Goal: Transaction & Acquisition: Download file/media

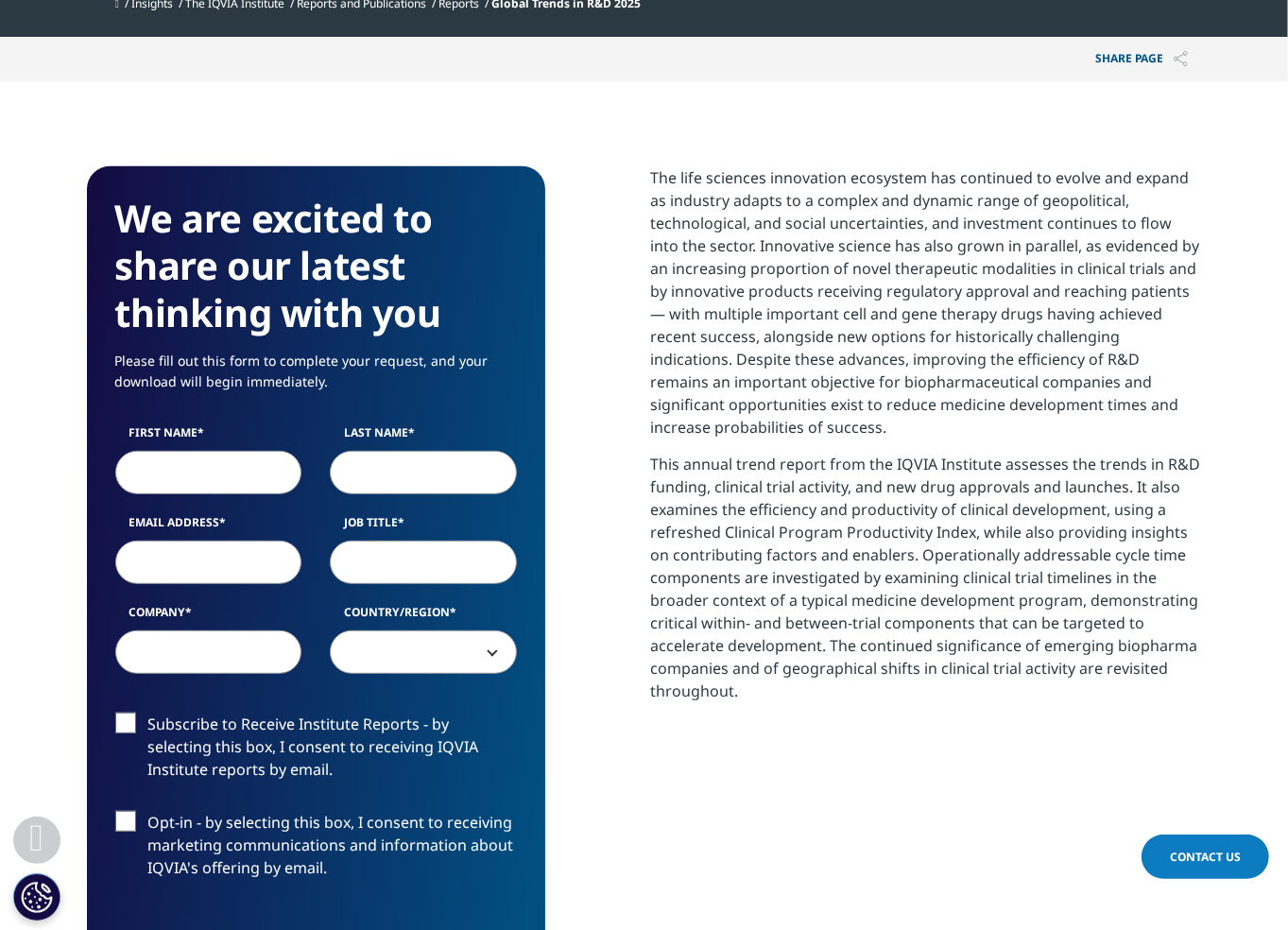
scroll to position [662, 0]
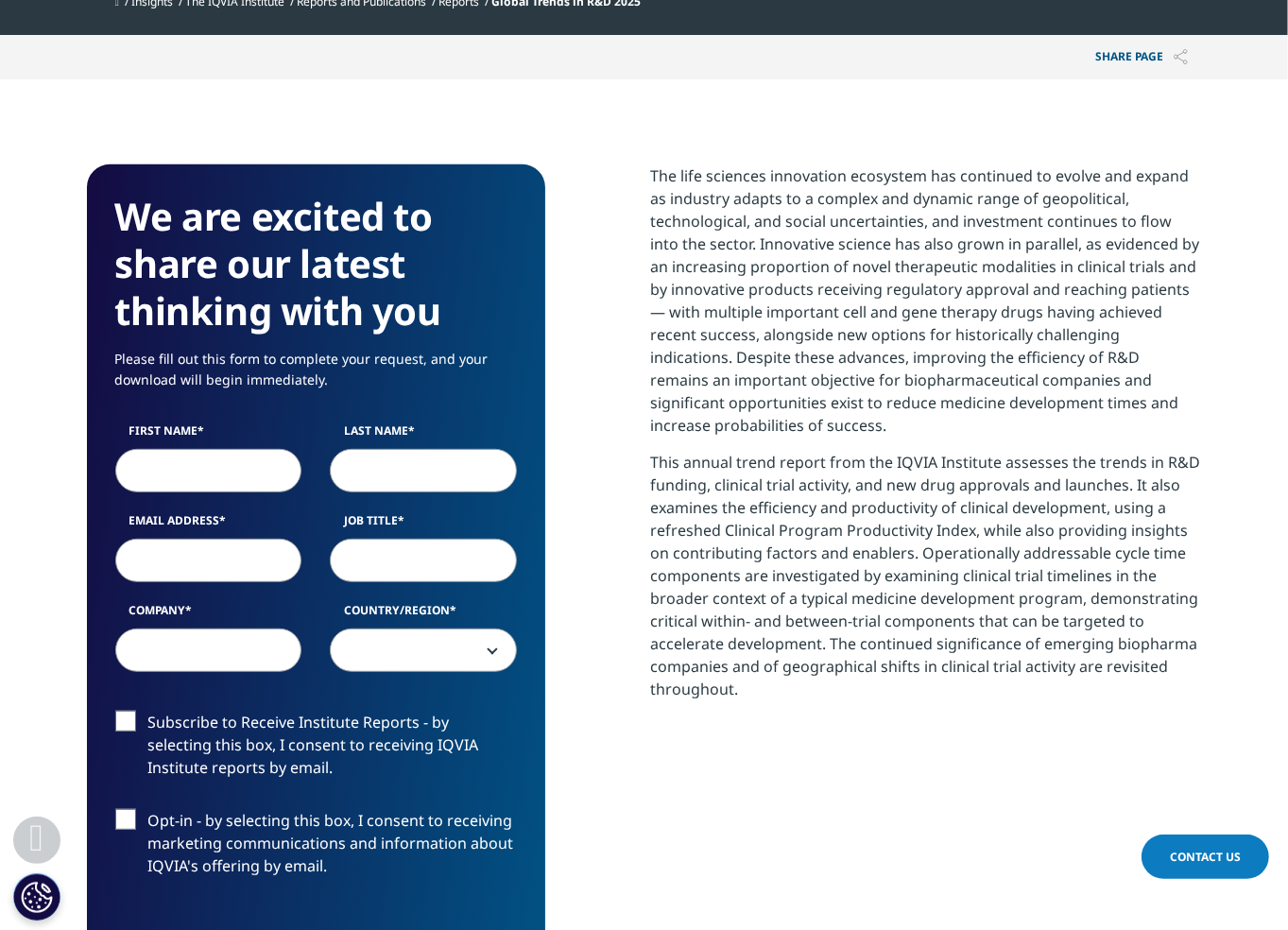
click at [245, 466] on input "First Name" at bounding box center [209, 471] width 187 height 44
type input "[PERSON_NAME]"
type input "[EMAIL_ADDRESS][DOMAIN_NAME]"
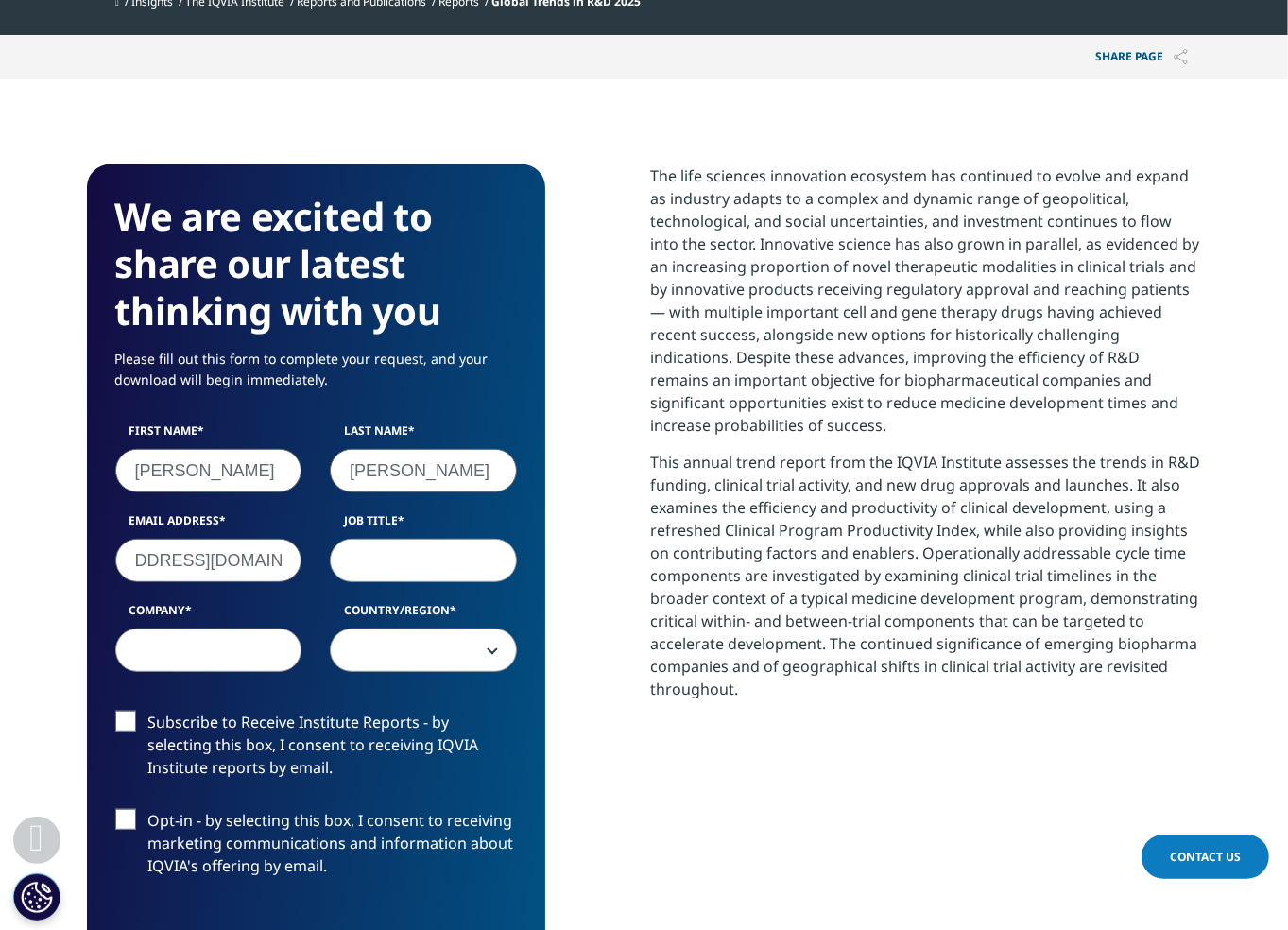
scroll to position [0, 0]
type input "Principal"
type input "Harvest Partners"
click at [442, 665] on span at bounding box center [423, 652] width 185 height 44
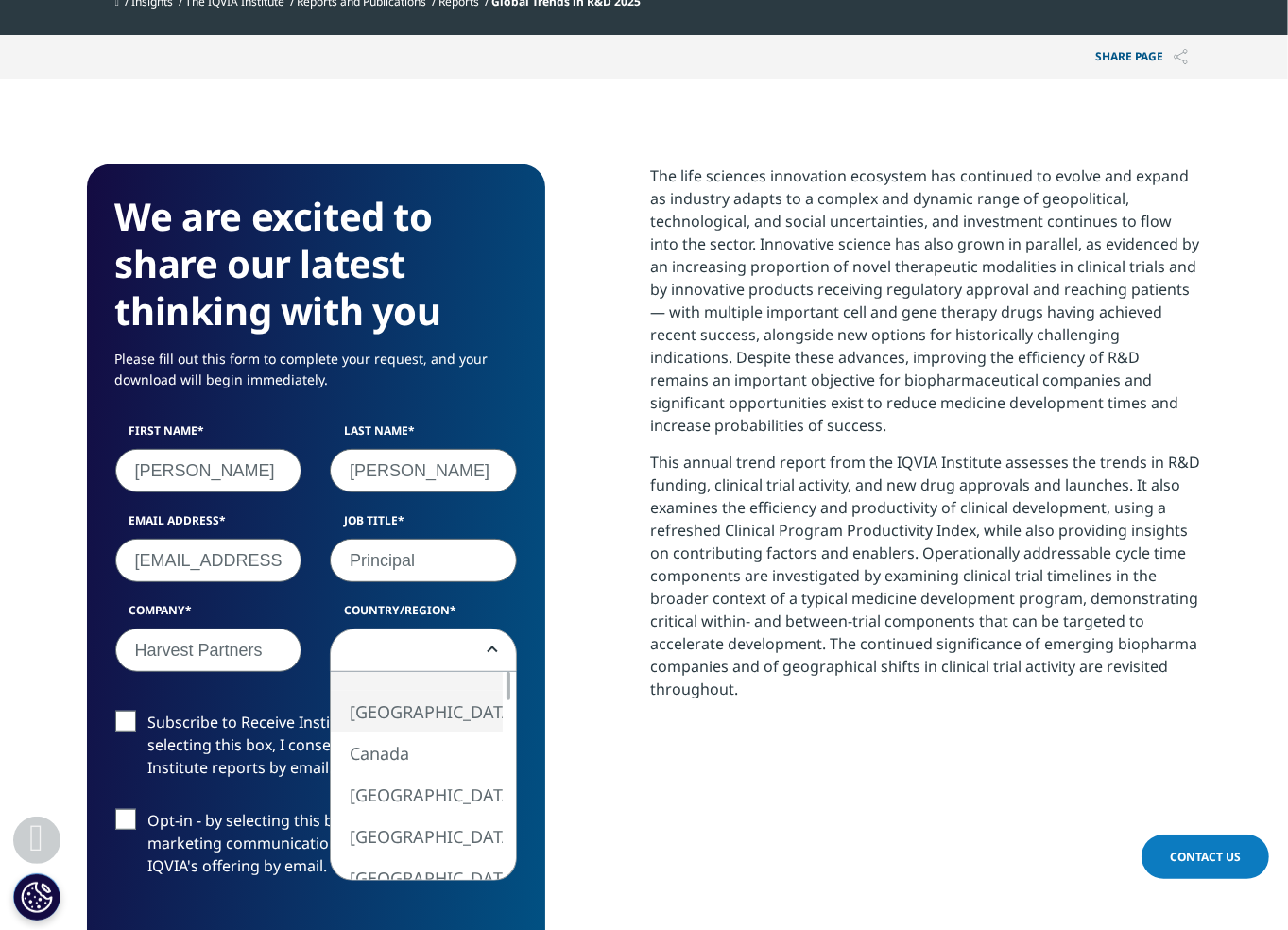
select select "[GEOGRAPHIC_DATA]"
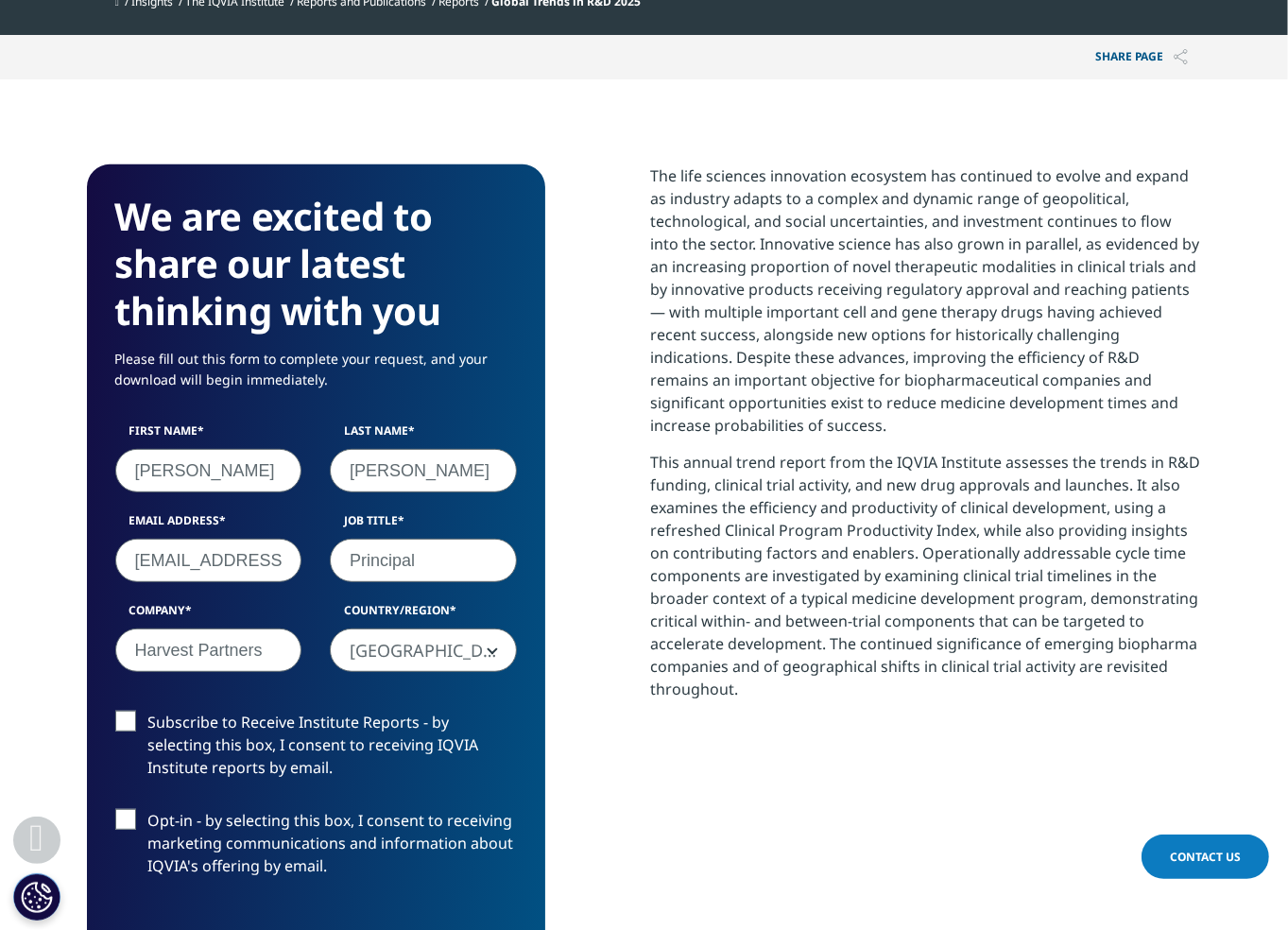
click at [707, 603] on p "This annual trend report from the IQVIA Institute assesses the trends in R&D fu…" at bounding box center [926, 582] width 551 height 263
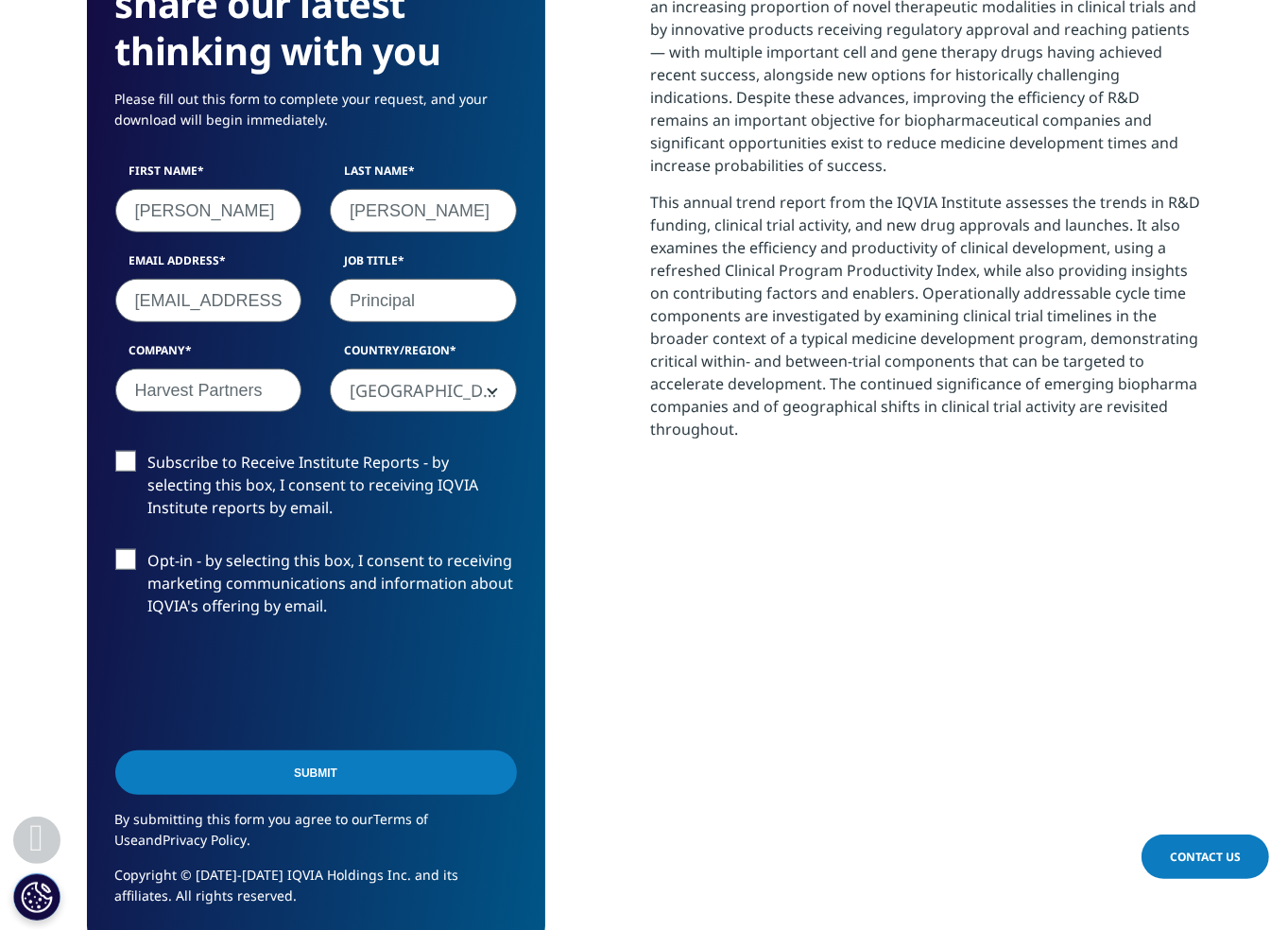
scroll to position [945, 0]
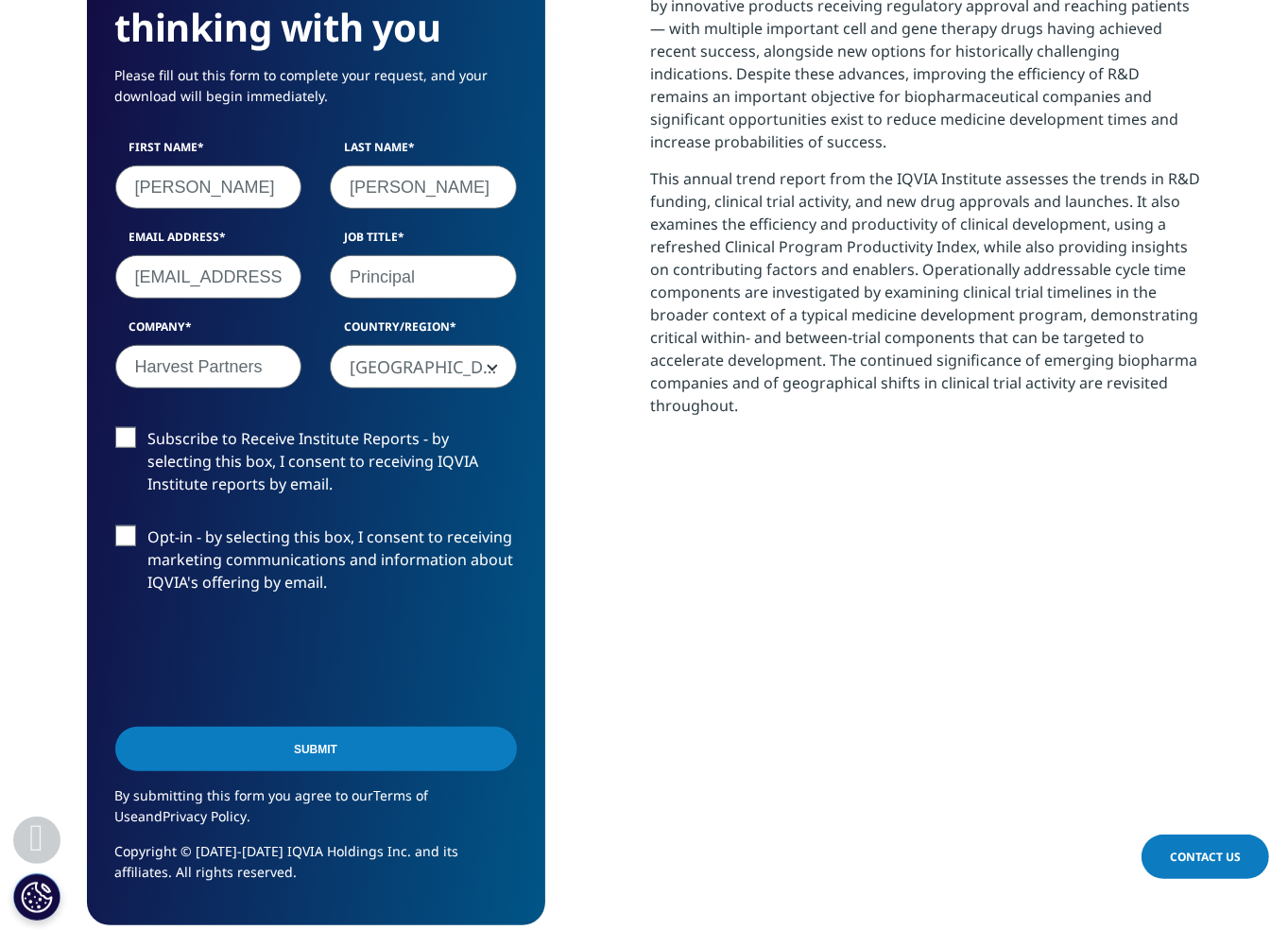
click at [310, 747] on input "Submit" at bounding box center [316, 749] width 401 height 45
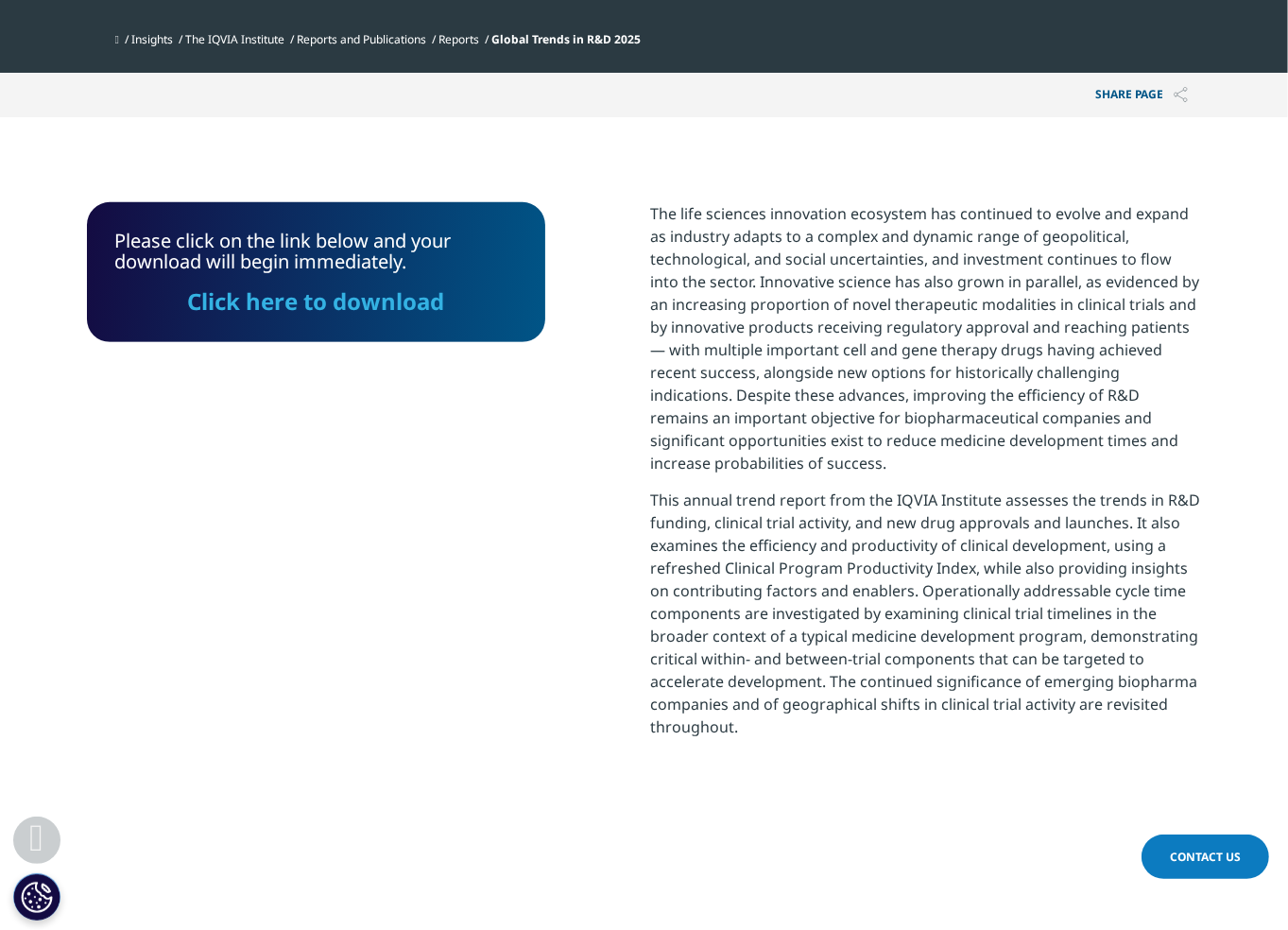
scroll to position [476, 0]
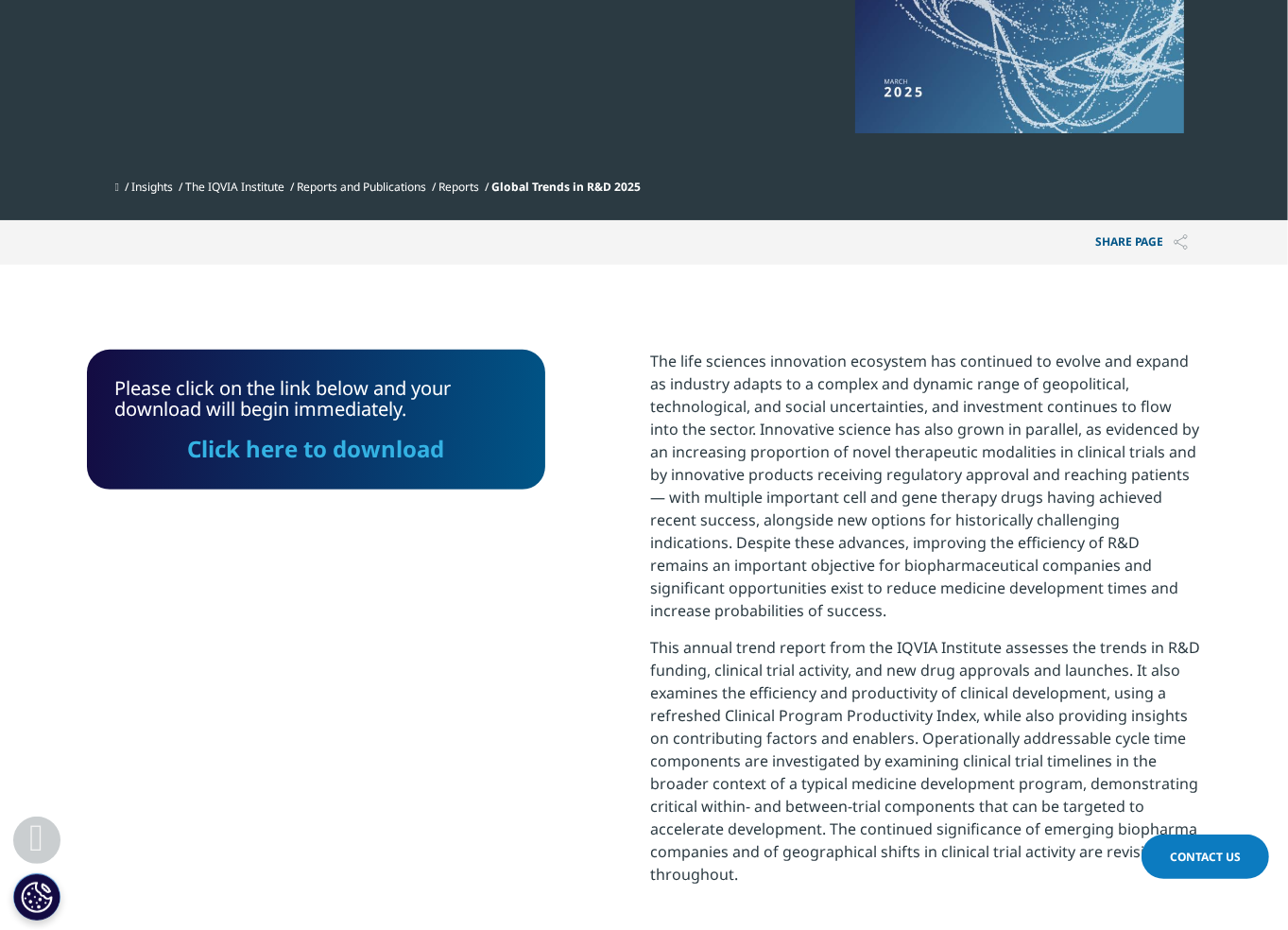
click at [294, 456] on link "Click here to download" at bounding box center [315, 448] width 257 height 31
